Goal: Information Seeking & Learning: Find specific fact

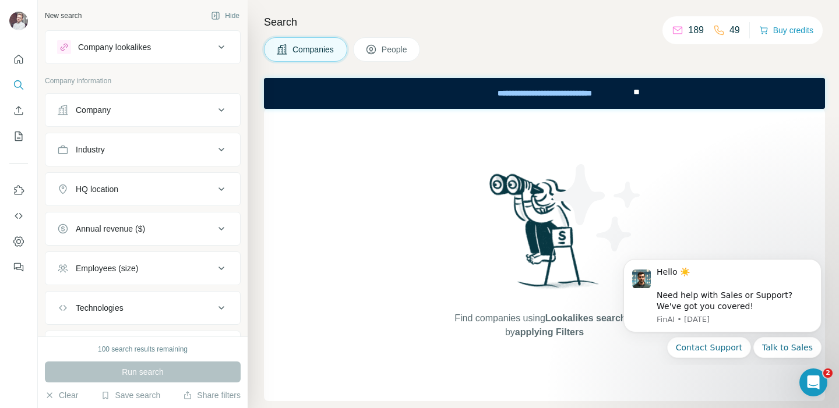
click at [154, 100] on button "Company" at bounding box center [142, 110] width 195 height 28
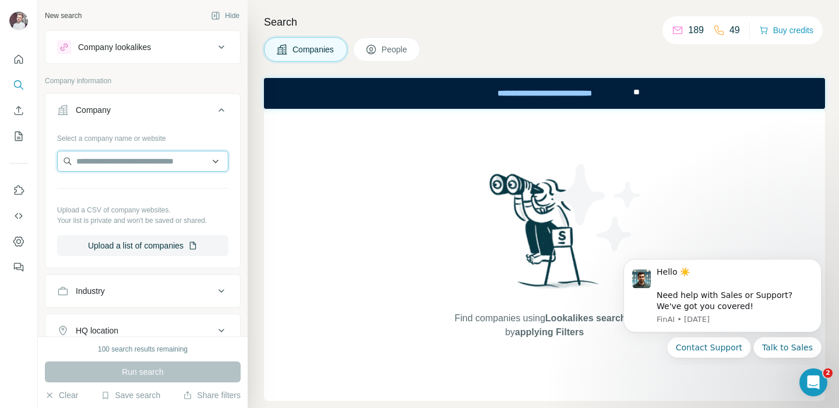
click at [159, 171] on input "text" at bounding box center [142, 161] width 171 height 21
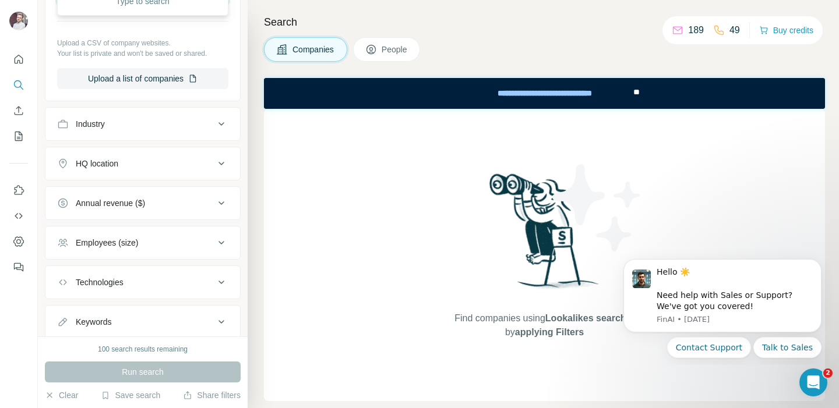
scroll to position [162, 0]
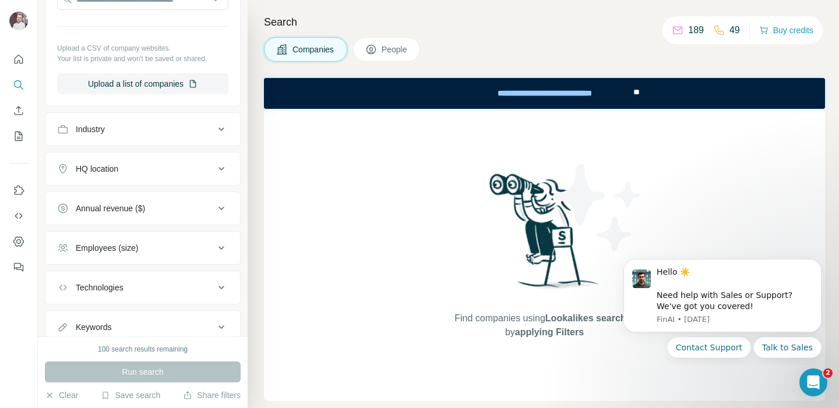
click at [113, 140] on button "Industry" at bounding box center [142, 129] width 195 height 28
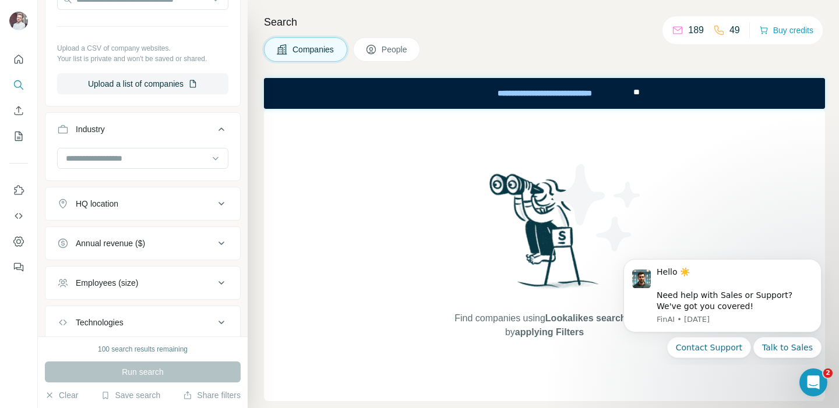
click at [113, 140] on button "Industry" at bounding box center [142, 131] width 195 height 33
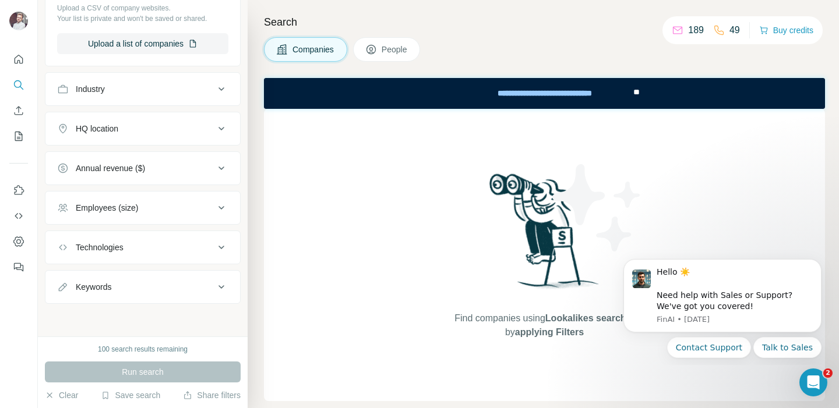
scroll to position [0, 0]
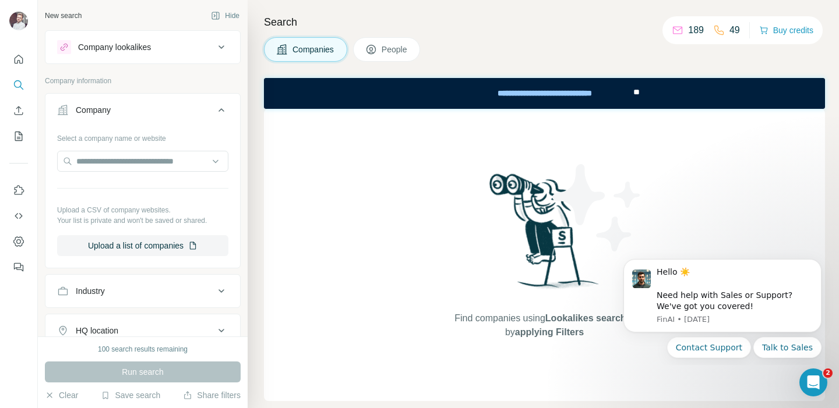
click at [139, 46] on div "Company lookalikes" at bounding box center [114, 47] width 73 height 12
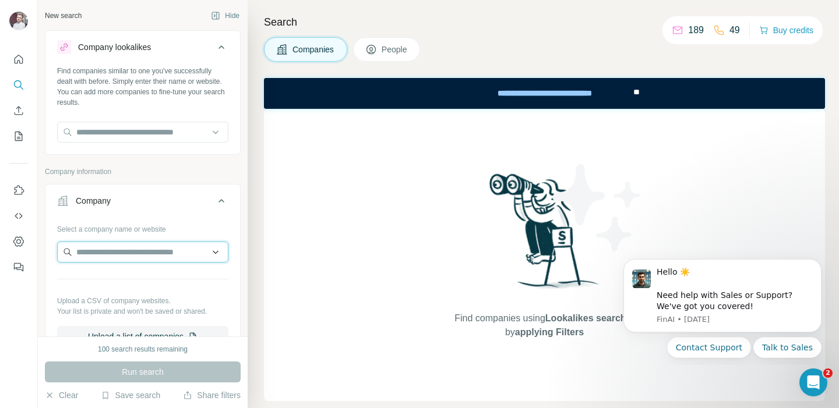
click at [146, 245] on input "text" at bounding box center [142, 252] width 171 height 21
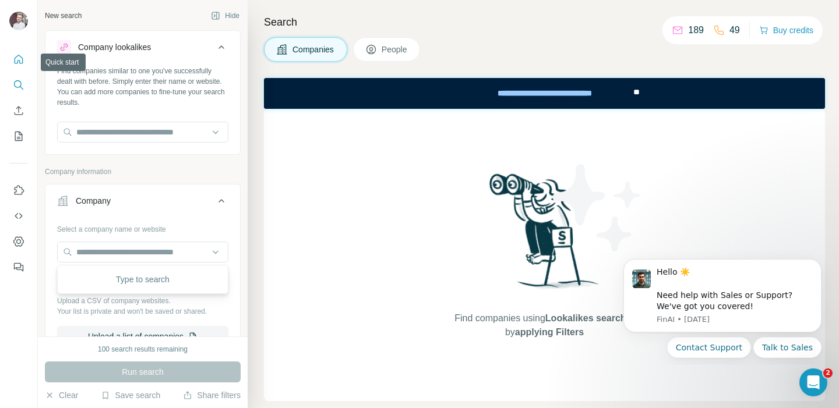
click at [23, 61] on icon "Quick start" at bounding box center [19, 60] width 12 height 12
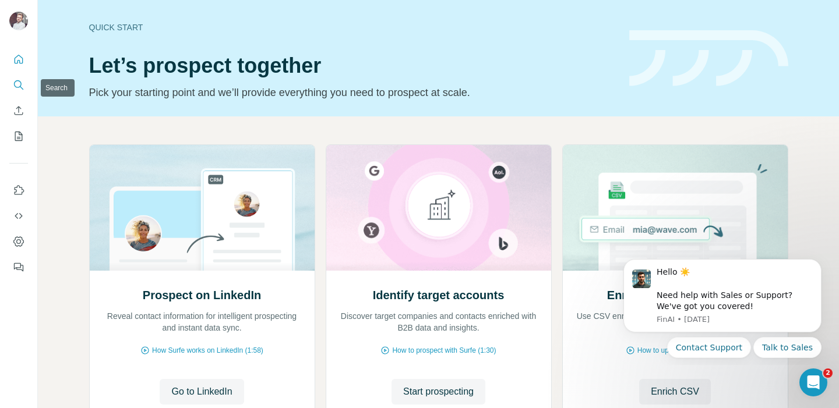
click at [19, 89] on icon "Search" at bounding box center [19, 85] width 12 height 12
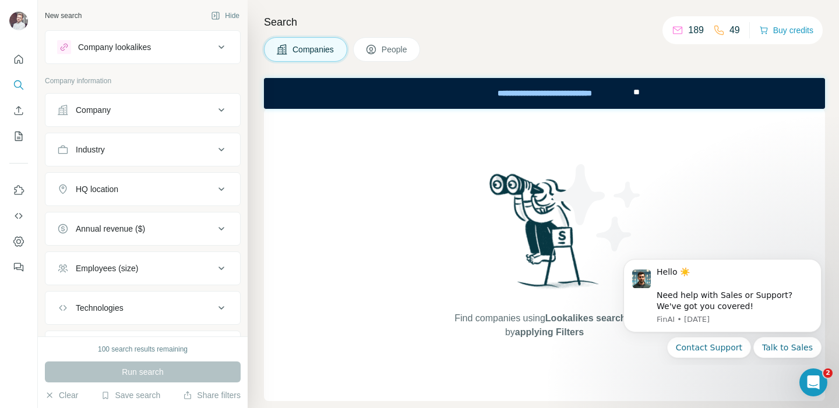
click at [404, 47] on span "People" at bounding box center [394, 50] width 27 height 12
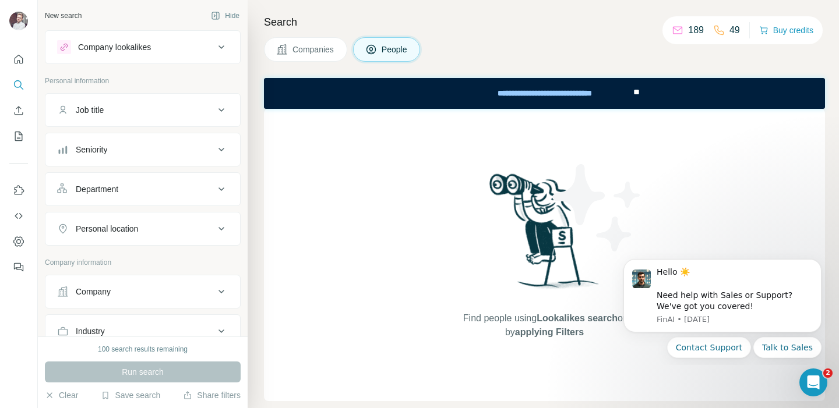
click at [118, 111] on div "Job title" at bounding box center [135, 110] width 157 height 12
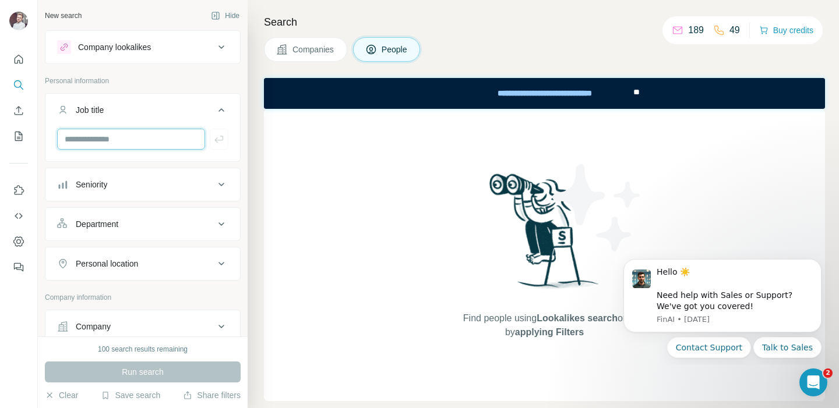
click at [112, 137] on input "text" at bounding box center [131, 139] width 148 height 21
type input "*"
type input "***"
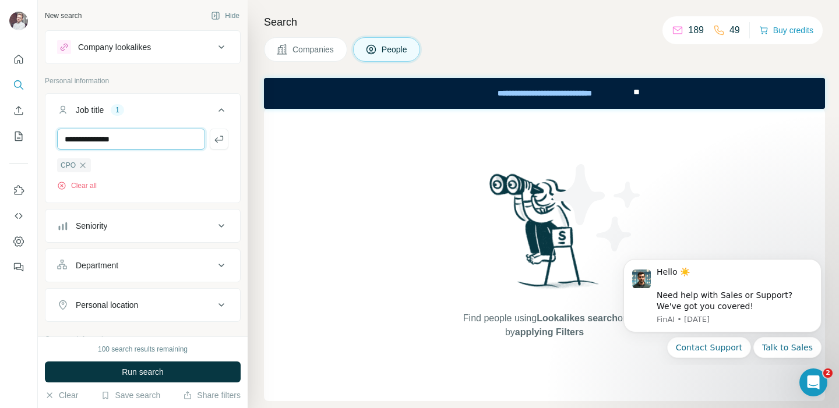
type input "**********"
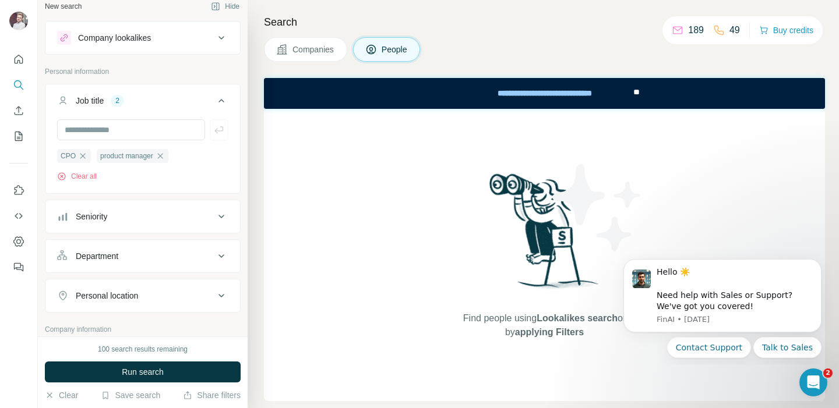
click at [142, 259] on div "Department" at bounding box center [135, 256] width 157 height 12
click at [145, 274] on button "Department" at bounding box center [142, 258] width 195 height 33
click at [149, 253] on div "Department" at bounding box center [135, 256] width 157 height 12
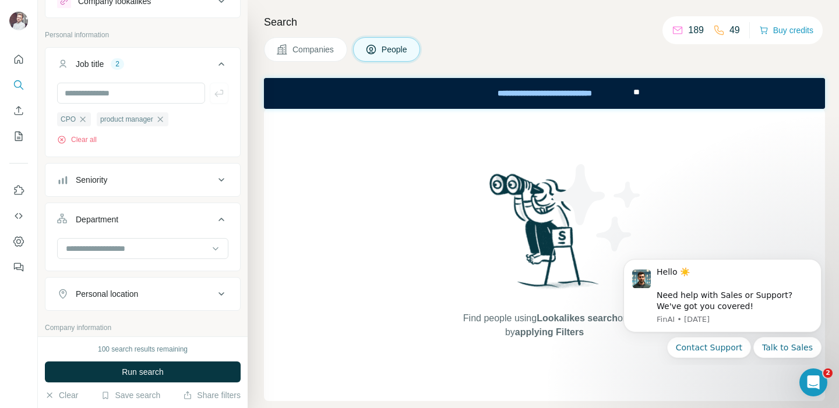
scroll to position [68, 0]
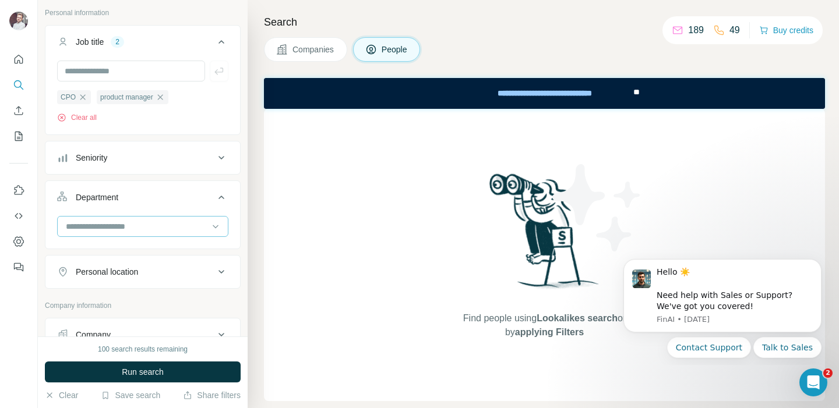
click at [142, 222] on input at bounding box center [137, 226] width 144 height 13
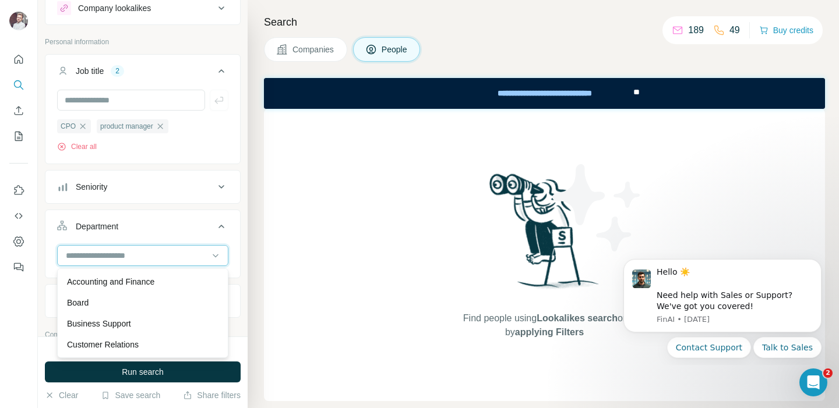
scroll to position [38, 0]
click at [245, 231] on div "New search Hide Company lookalikes Personal information Job title 2 CPO product…" at bounding box center [143, 168] width 210 height 337
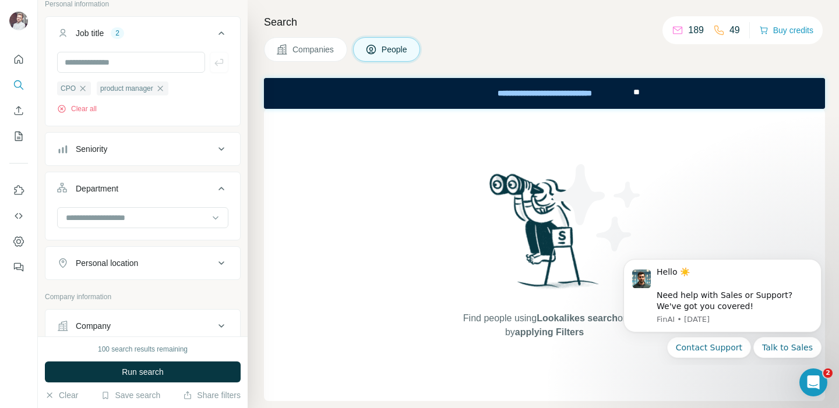
scroll to position [82, 0]
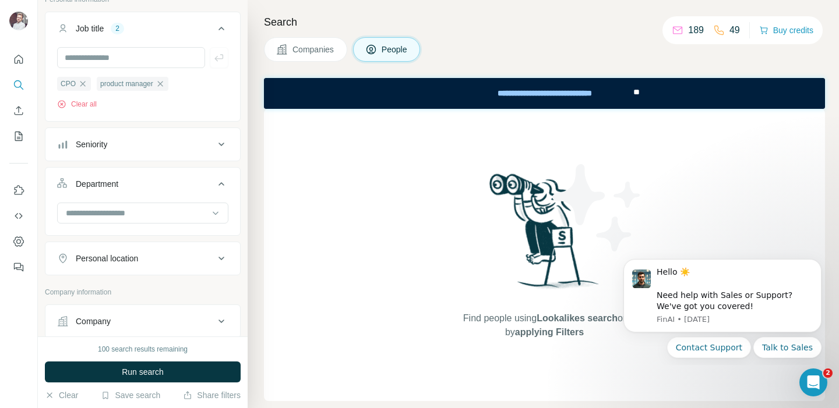
click at [181, 261] on div "Personal location" at bounding box center [135, 259] width 157 height 12
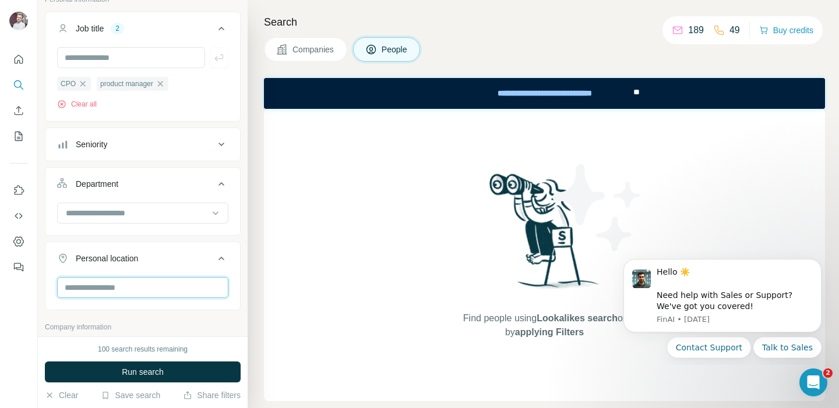
click at [173, 281] on input "text" at bounding box center [142, 287] width 171 height 21
type input "****"
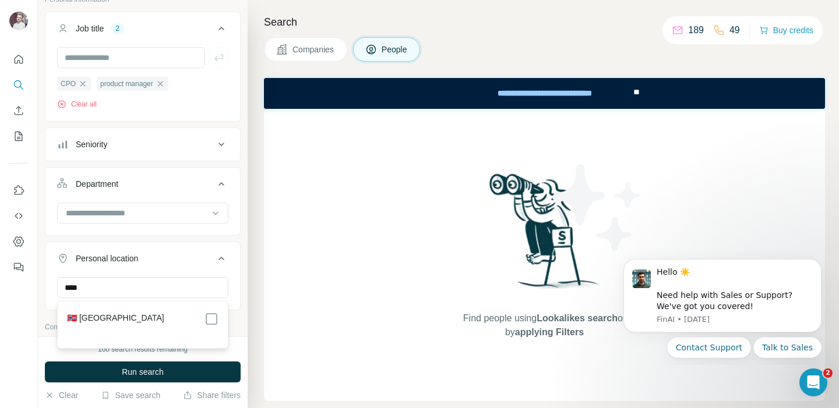
click at [170, 319] on div "🇳🇴 [GEOGRAPHIC_DATA]" at bounding box center [142, 319] width 151 height 14
click at [201, 315] on div "🇳🇴 [GEOGRAPHIC_DATA]" at bounding box center [142, 319] width 151 height 14
click at [205, 315] on icon at bounding box center [211, 319] width 14 height 14
click at [242, 299] on div "New search Hide Company lookalikes Personal information Job title 2 CPO product…" at bounding box center [143, 168] width 210 height 337
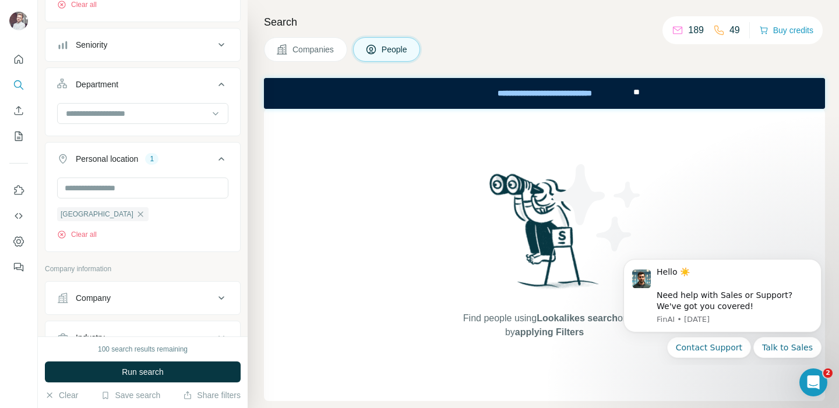
scroll to position [183, 0]
click at [154, 375] on span "Run search" at bounding box center [143, 372] width 42 height 12
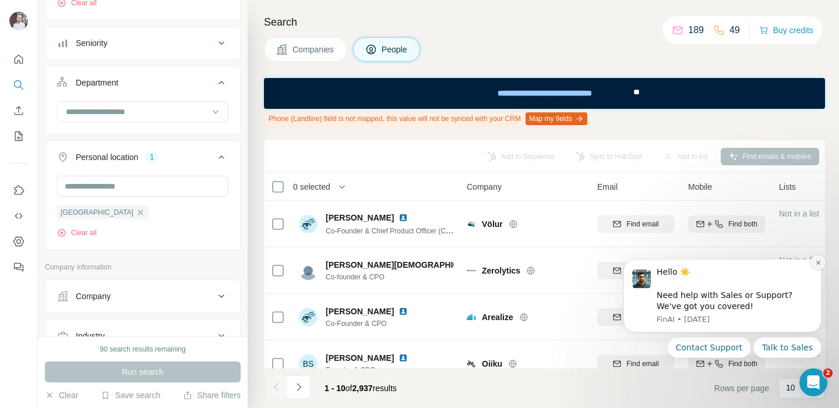
click at [813, 267] on button "Dismiss notification" at bounding box center [817, 262] width 15 height 15
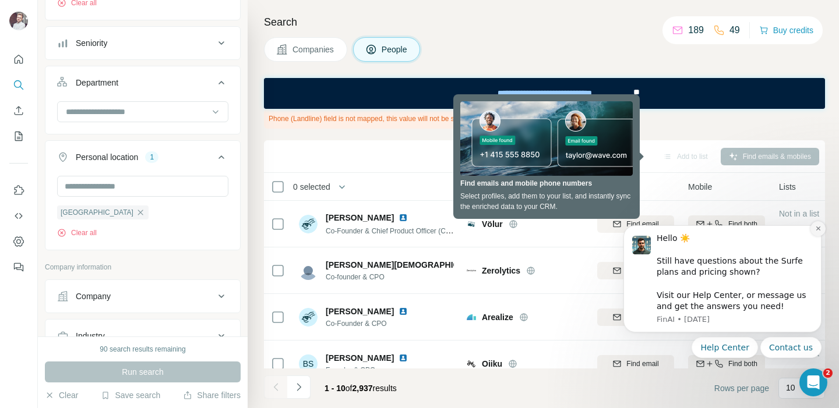
click at [815, 232] on button "Dismiss notification" at bounding box center [817, 228] width 15 height 15
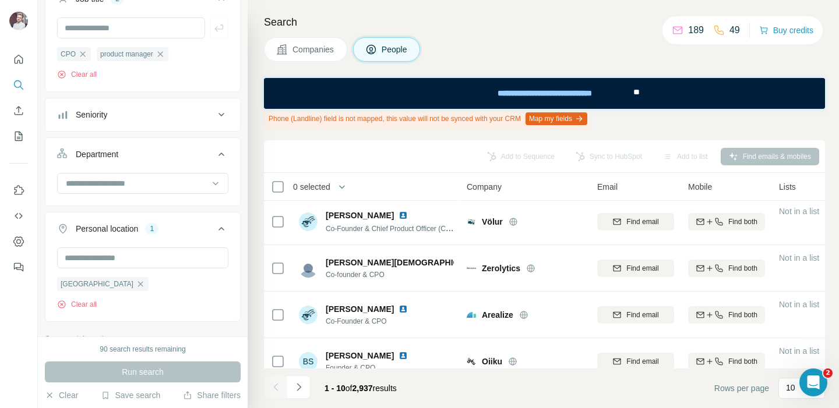
scroll to position [100, 0]
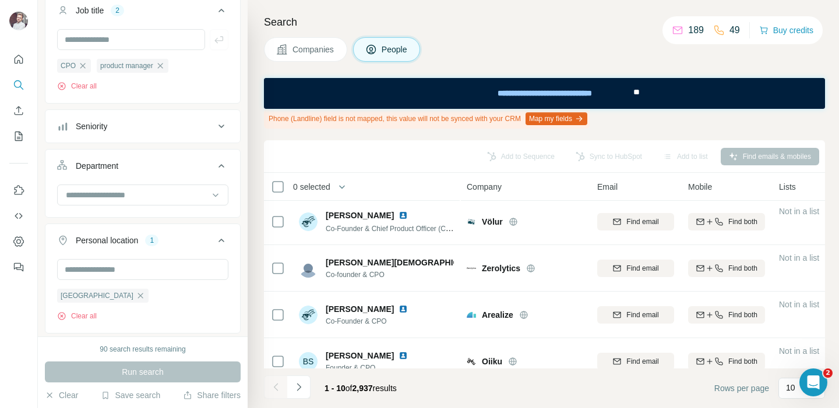
click at [130, 133] on button "Seniority" at bounding box center [142, 126] width 195 height 28
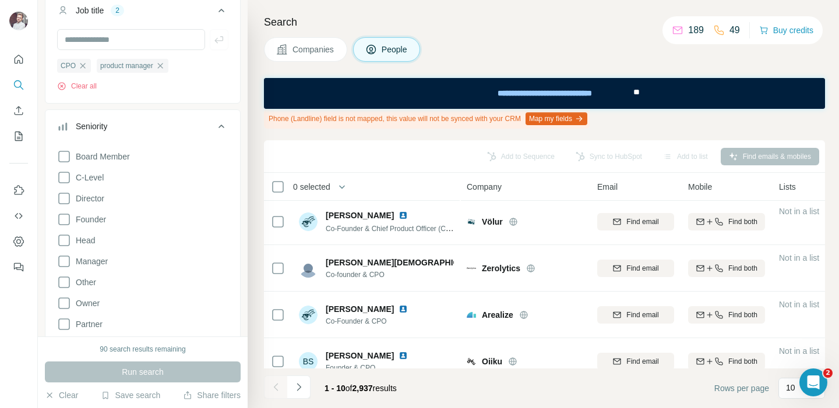
click at [130, 133] on button "Seniority" at bounding box center [142, 128] width 195 height 33
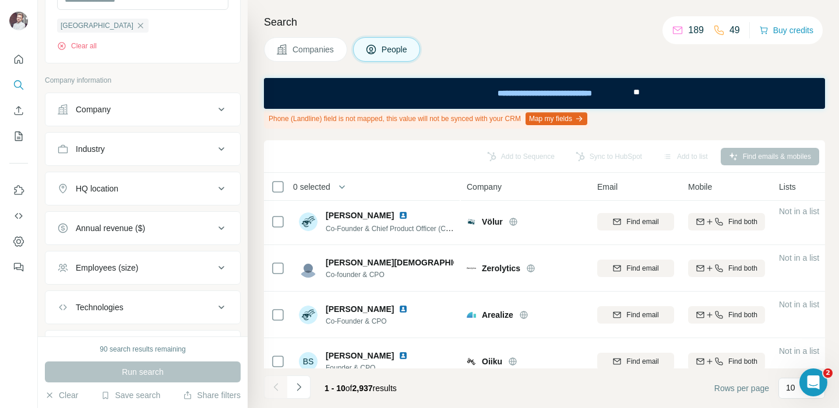
scroll to position [387, 0]
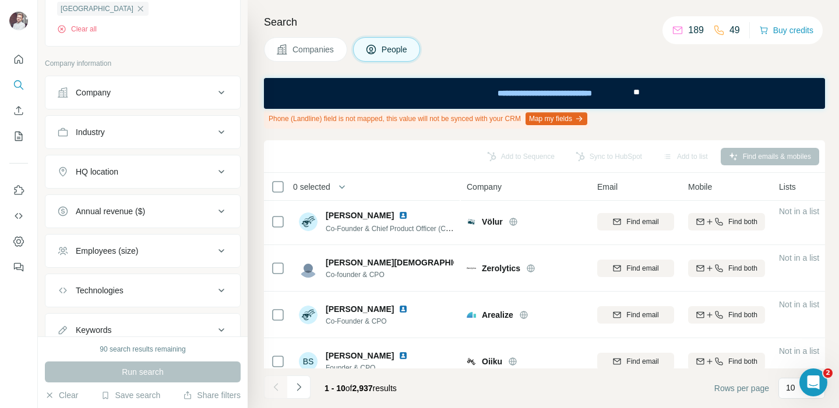
click at [139, 257] on button "Employees (size)" at bounding box center [142, 251] width 195 height 28
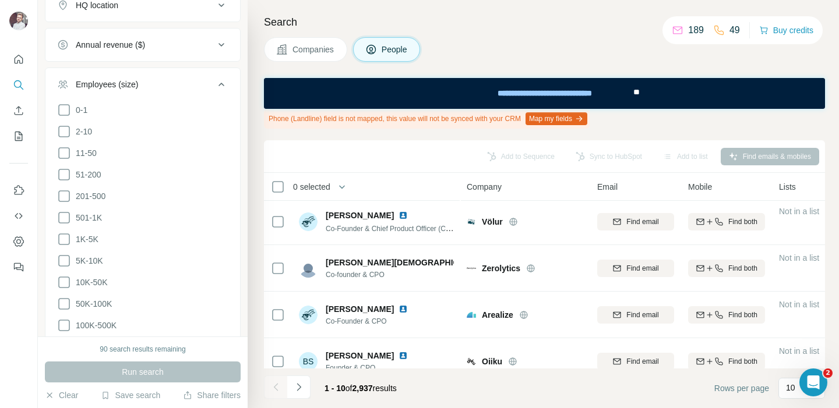
scroll to position [563, 0]
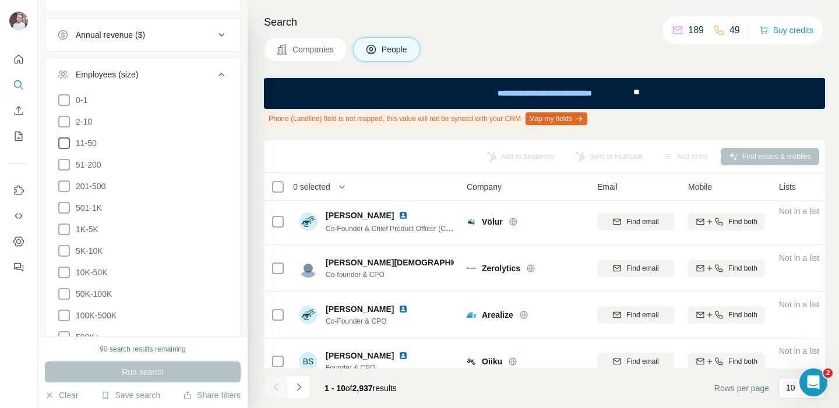
click at [67, 146] on icon at bounding box center [64, 143] width 14 height 14
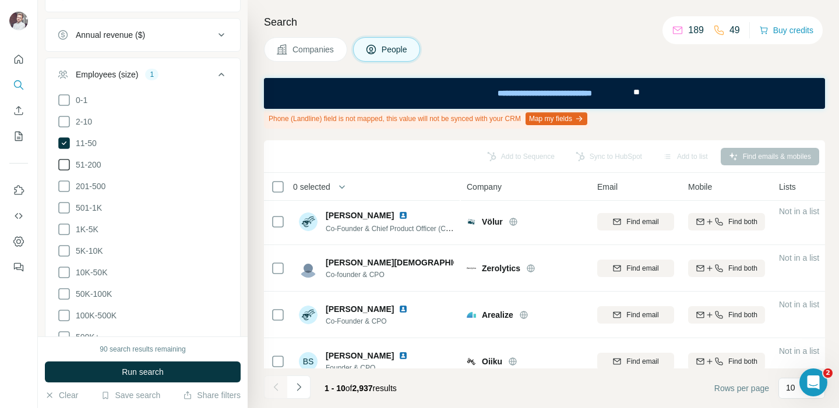
click at [66, 167] on icon at bounding box center [64, 165] width 14 height 14
click at [66, 190] on icon at bounding box center [64, 187] width 12 height 12
click at [66, 210] on icon at bounding box center [64, 208] width 14 height 14
click at [65, 223] on icon at bounding box center [64, 229] width 14 height 14
click at [64, 245] on icon at bounding box center [64, 251] width 14 height 14
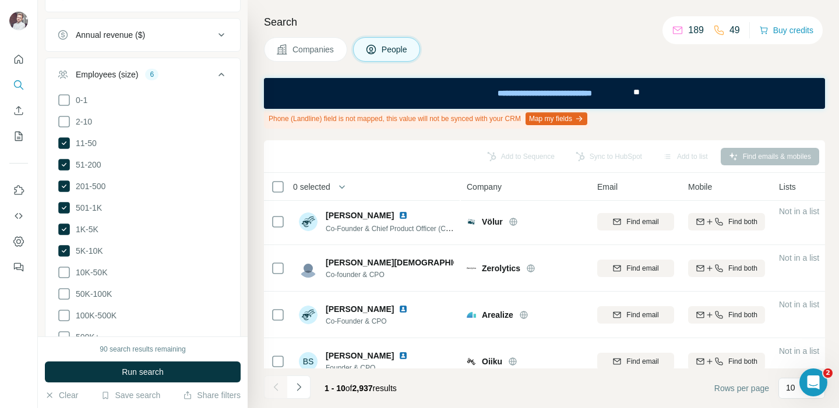
click at [64, 262] on ul "0-1 2-10 11-50 [PHONE_NUMBER] 501-1K 1K-5K 5K-10K 10K-50K 50K-100K 100K-500K 50…" at bounding box center [142, 219] width 171 height 252
click at [64, 272] on icon at bounding box center [64, 273] width 14 height 14
click at [63, 298] on icon at bounding box center [64, 294] width 14 height 14
click at [63, 313] on icon at bounding box center [64, 316] width 14 height 14
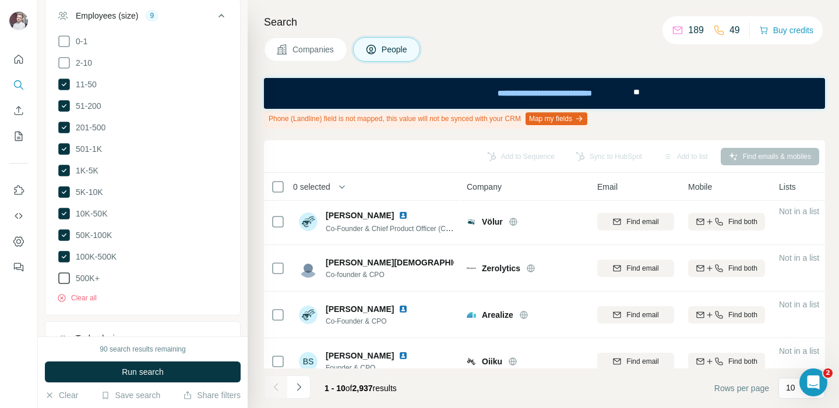
click at [66, 271] on icon at bounding box center [64, 278] width 14 height 14
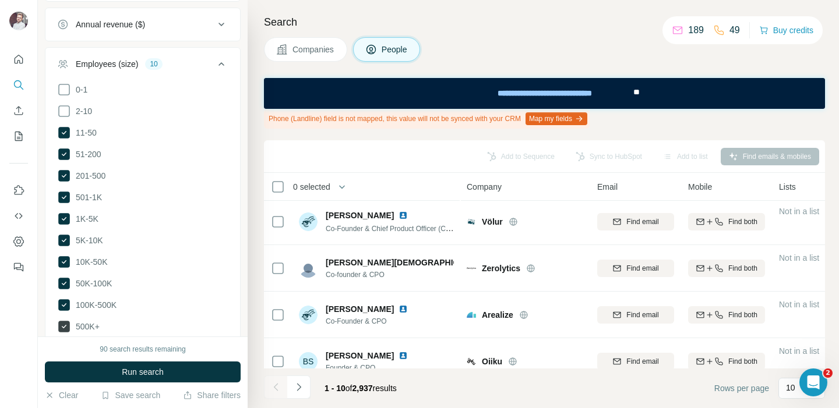
scroll to position [528, 0]
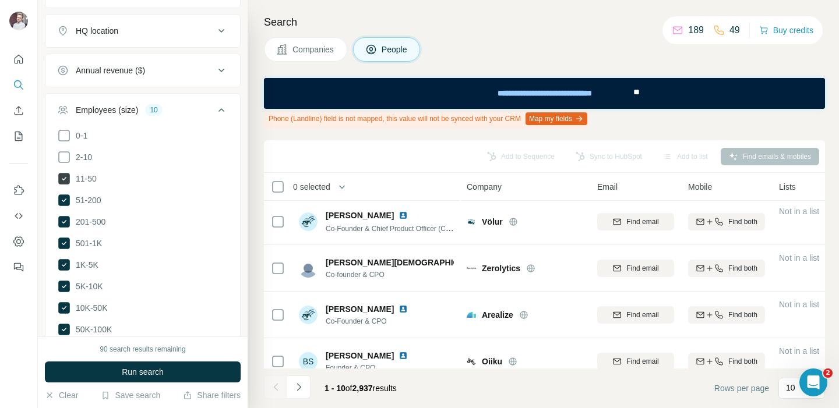
click at [66, 179] on icon at bounding box center [64, 179] width 12 height 12
click at [199, 370] on button "Run search" at bounding box center [143, 372] width 196 height 21
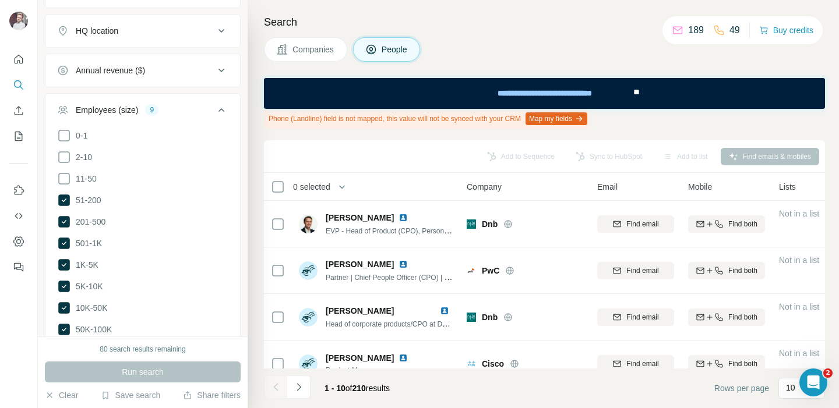
click at [143, 353] on div "80 search results remaining" at bounding box center [143, 349] width 86 height 10
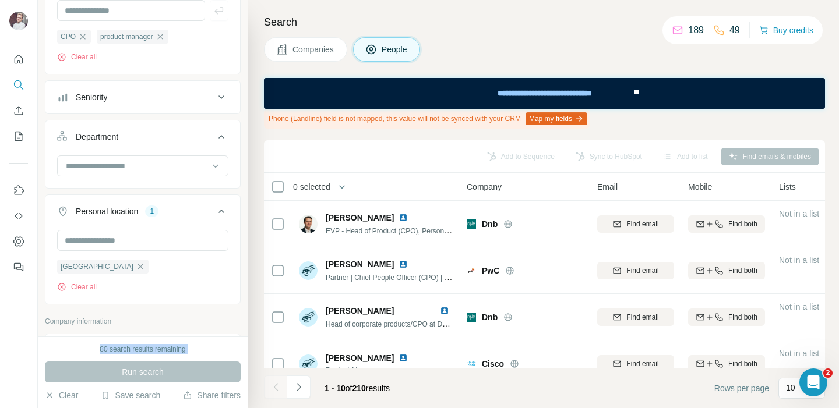
scroll to position [56, 0]
